Goal: Information Seeking & Learning: Learn about a topic

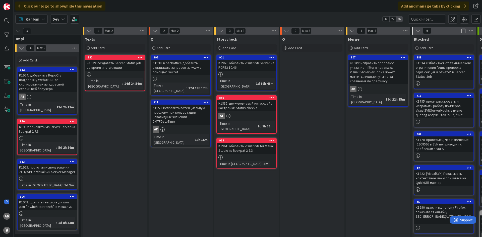
scroll to position [0, 207]
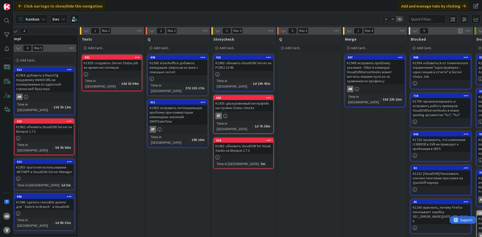
click at [248, 143] on div "K1961: обновить VisualSVN for Visual Studio на libexpat 2.7.3" at bounding box center [243, 148] width 59 height 11
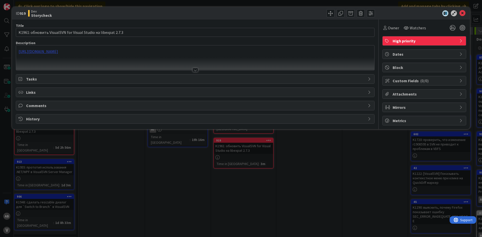
click at [121, 53] on div "[URL][DOMAIN_NAME]" at bounding box center [195, 57] width 358 height 25
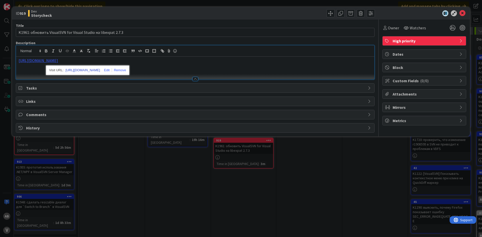
click at [87, 71] on link "[URL][DOMAIN_NAME]" at bounding box center [83, 70] width 34 height 7
click at [463, 14] on icon at bounding box center [462, 13] width 6 height 6
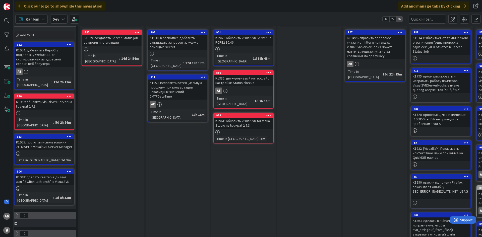
scroll to position [0, 207]
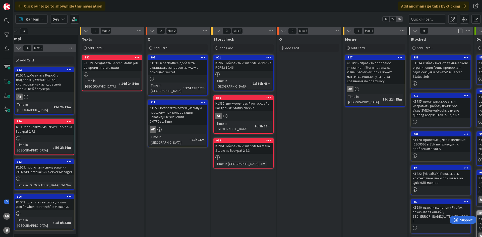
click at [179, 108] on div "K1953: исправить потенциальную проблему при конвертации невалидных значений DMT…" at bounding box center [177, 115] width 59 height 20
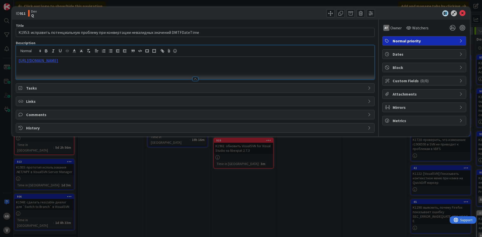
click at [128, 52] on div "[URL][DOMAIN_NAME]" at bounding box center [195, 62] width 358 height 34
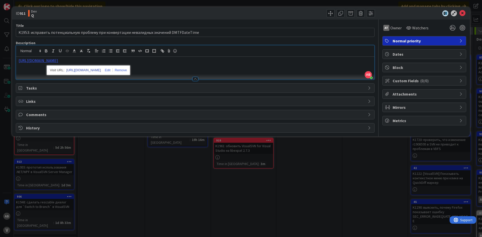
click at [97, 71] on link "[URL][DOMAIN_NAME]" at bounding box center [83, 70] width 34 height 7
click at [462, 14] on icon at bounding box center [462, 13] width 6 height 6
